Goal: Task Accomplishment & Management: Use online tool/utility

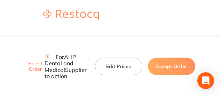
click at [114, 57] on button "Edit Prices" at bounding box center [118, 65] width 47 height 17
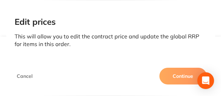
click at [171, 74] on button "Continue" at bounding box center [182, 75] width 47 height 17
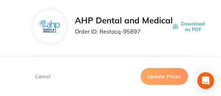
scroll to position [35, 0]
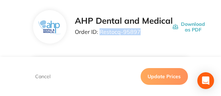
drag, startPoint x: 139, startPoint y: 32, endPoint x: 100, endPoint y: 32, distance: 39.7
click at [100, 32] on p "Order ID: Restocq- 95897" at bounding box center [124, 32] width 98 height 6
copy p "Restocq- 95897"
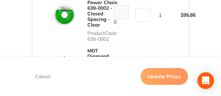
scroll to position [261, 0]
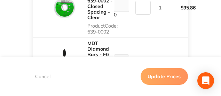
drag, startPoint x: 102, startPoint y: 38, endPoint x: 109, endPoint y: 41, distance: 8.6
click at [109, 34] on p "Product Code: 639-0002" at bounding box center [102, 28] width 30 height 11
copy p "639-0002"
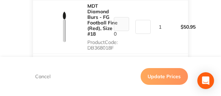
scroll to position [313, 0]
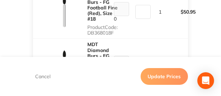
drag, startPoint x: 113, startPoint y: 48, endPoint x: 88, endPoint y: 51, distance: 25.9
click at [88, 35] on p "Product Code: DB368018F" at bounding box center [102, 29] width 30 height 11
copy p "DB368018F"
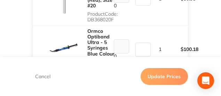
scroll to position [383, 0]
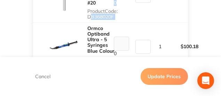
drag, startPoint x: 115, startPoint y: 38, endPoint x: 86, endPoint y: 39, distance: 28.9
click at [112, 19] on p "Product Code: DB368020F" at bounding box center [102, 13] width 30 height 11
drag, startPoint x: 115, startPoint y: 39, endPoint x: 86, endPoint y: 39, distance: 28.5
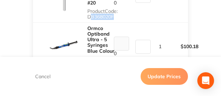
copy p "DB368020F"
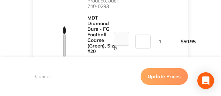
scroll to position [452, 0]
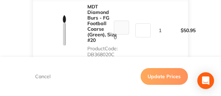
drag, startPoint x: 112, startPoint y: 30, endPoint x: 88, endPoint y: 30, distance: 24.0
copy p "740-0293"
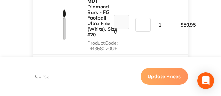
scroll to position [522, 0]
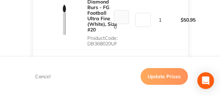
drag, startPoint x: 117, startPoint y: 23, endPoint x: 87, endPoint y: 25, distance: 29.9
drag, startPoint x: 88, startPoint y: 23, endPoint x: 114, endPoint y: 25, distance: 26.9
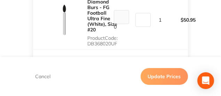
copy p "DB368020C"
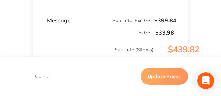
scroll to position [574, 0]
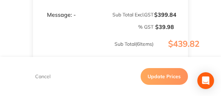
drag, startPoint x: 119, startPoint y: 37, endPoint x: 86, endPoint y: 38, distance: 32.7
drag, startPoint x: 87, startPoint y: 35, endPoint x: 117, endPoint y: 38, distance: 30.0
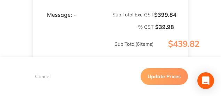
copy p "DB368020UF"
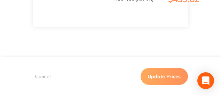
scroll to position [626, 0]
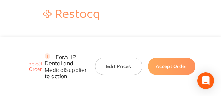
click at [109, 57] on button "Edit Prices" at bounding box center [118, 65] width 47 height 17
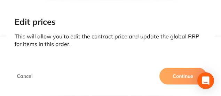
click at [169, 74] on button "Continue" at bounding box center [182, 75] width 47 height 17
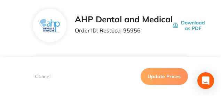
scroll to position [35, 0]
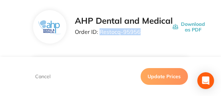
drag, startPoint x: 139, startPoint y: 33, endPoint x: 100, endPoint y: 32, distance: 39.0
click at [100, 32] on p "Order ID: Restocq- 95956" at bounding box center [124, 32] width 98 height 6
copy p "Restocq- 95956"
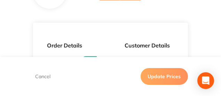
scroll to position [52, 0]
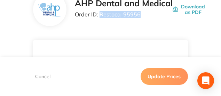
click at [132, 16] on p "Order ID: Restocq- 95956" at bounding box center [124, 14] width 98 height 6
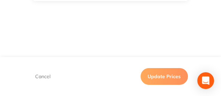
scroll to position [348, 0]
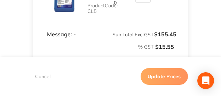
scroll to position [261, 0]
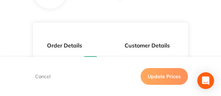
scroll to position [35, 0]
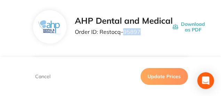
drag, startPoint x: 123, startPoint y: 32, endPoint x: 140, endPoint y: 31, distance: 17.4
click at [140, 31] on p "Order ID: Restocq- 95897" at bounding box center [124, 32] width 98 height 6
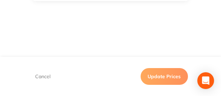
scroll to position [661, 0]
